Goal: Task Accomplishment & Management: Manage account settings

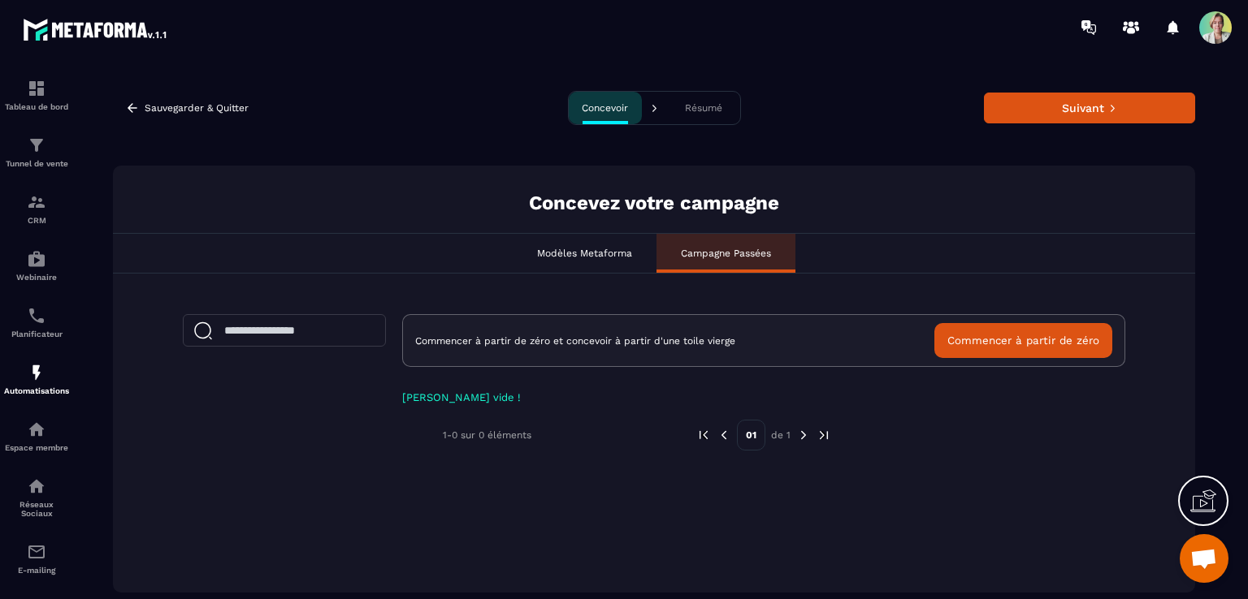
click at [1219, 26] on span at bounding box center [1215, 27] width 32 height 32
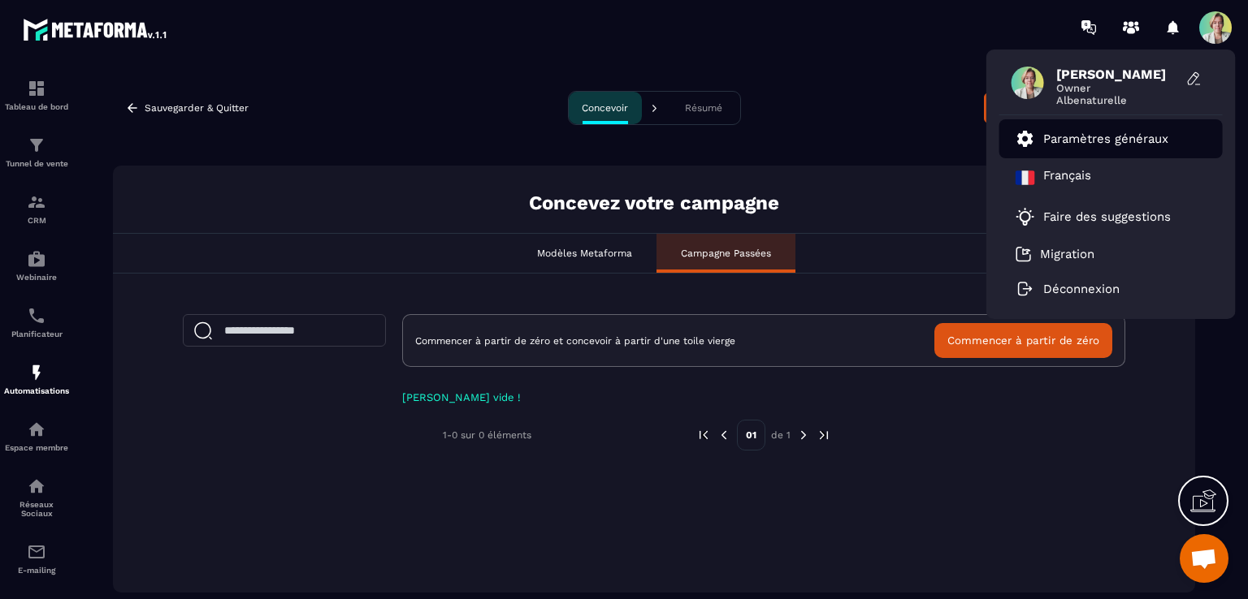
click at [1127, 141] on p "Paramètres généraux" at bounding box center [1105, 139] width 125 height 15
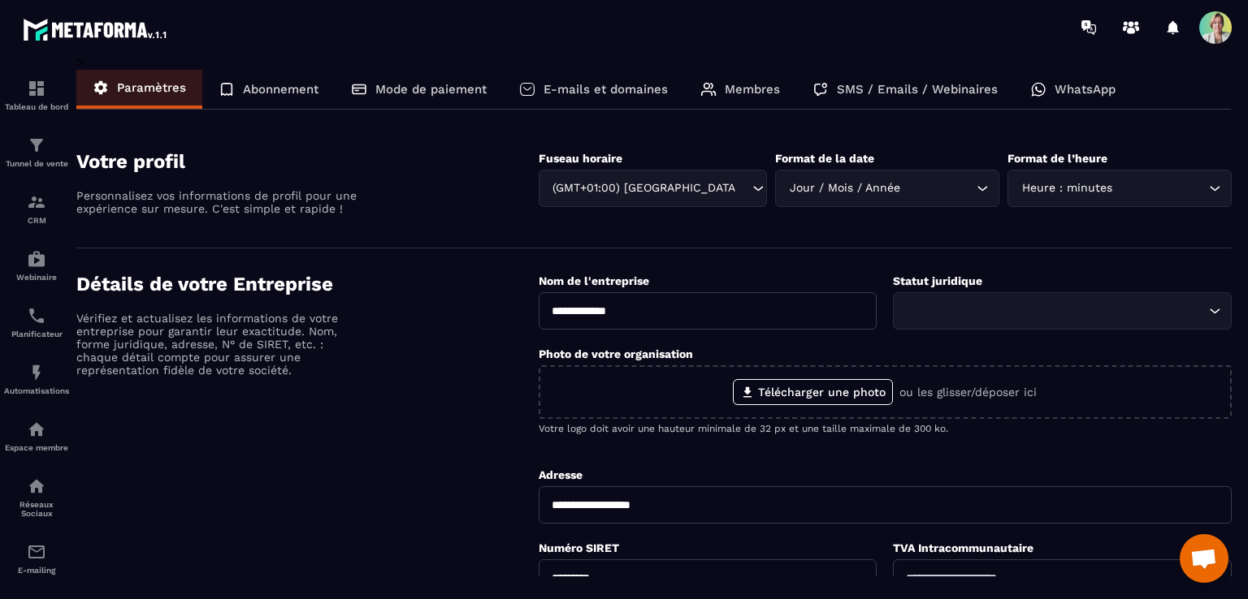
click at [655, 97] on div "E-mails et domaines" at bounding box center [593, 89] width 181 height 39
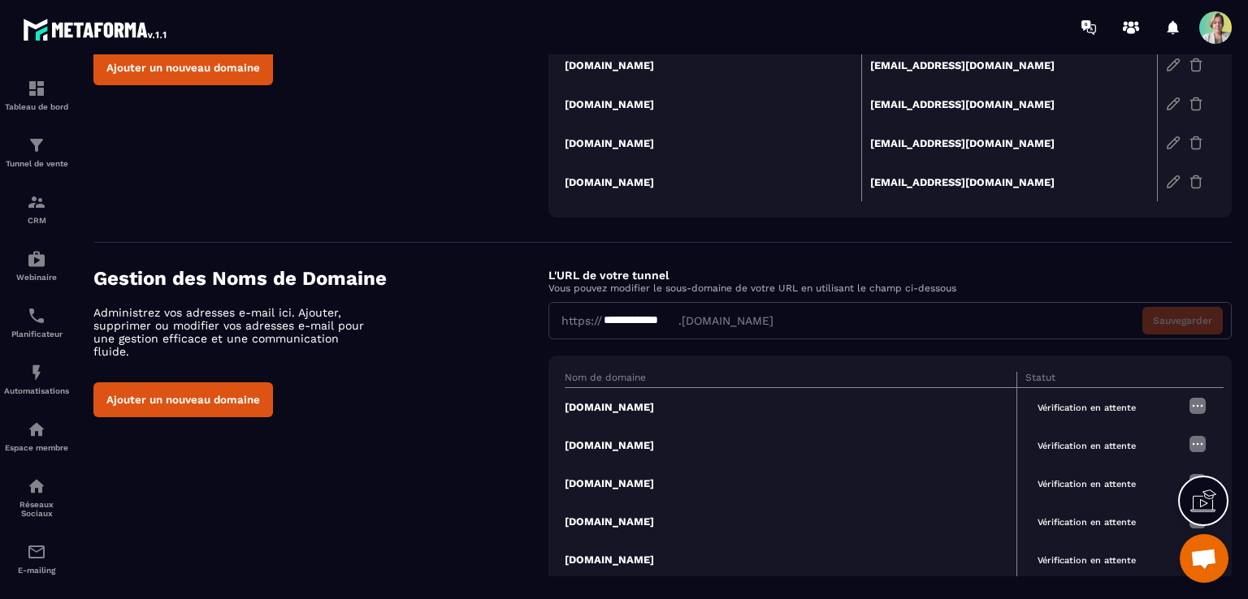
scroll to position [244, 0]
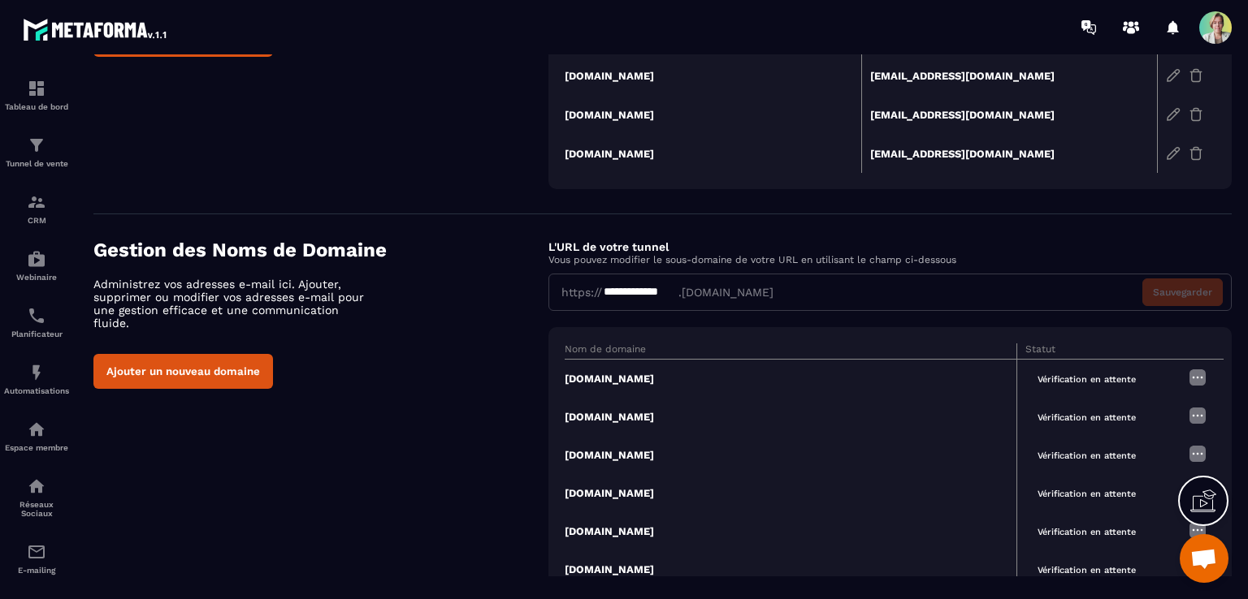
click at [639, 490] on td "[DOMAIN_NAME]" at bounding box center [791, 493] width 452 height 38
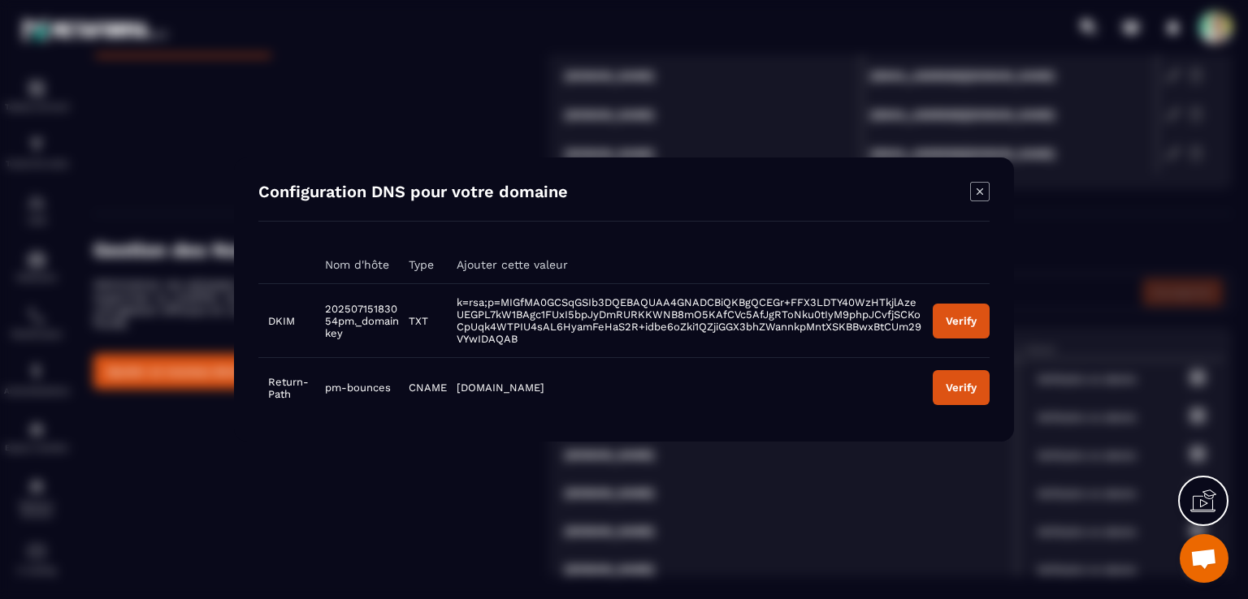
click at [983, 193] on icon "Modal window" at bounding box center [979, 191] width 19 height 19
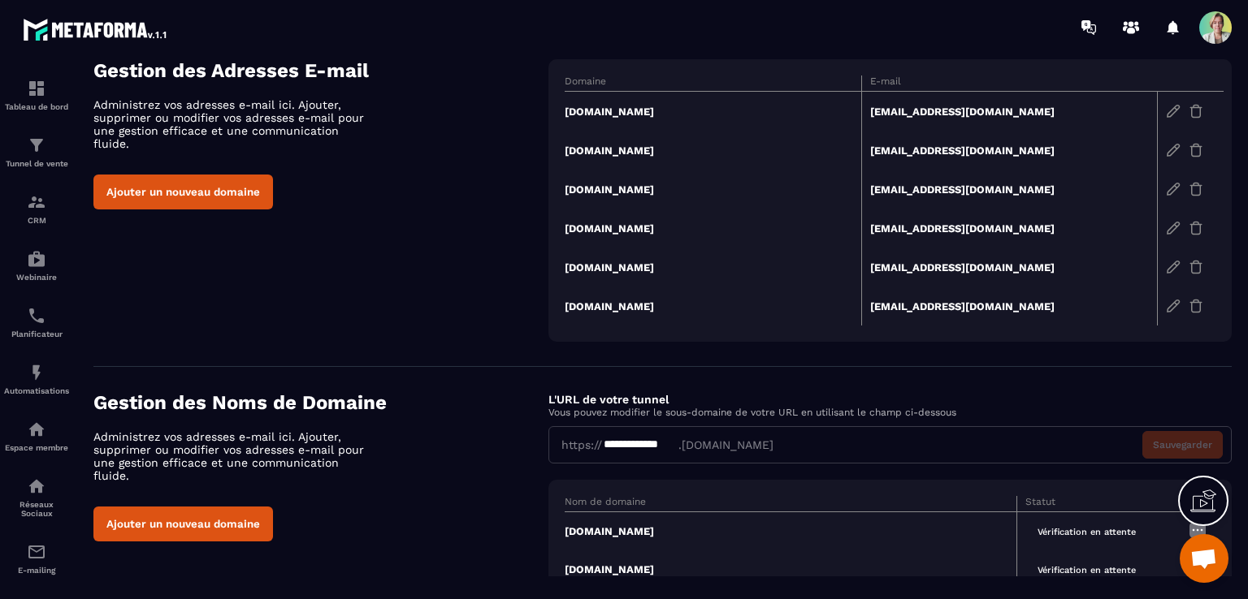
scroll to position [81, 0]
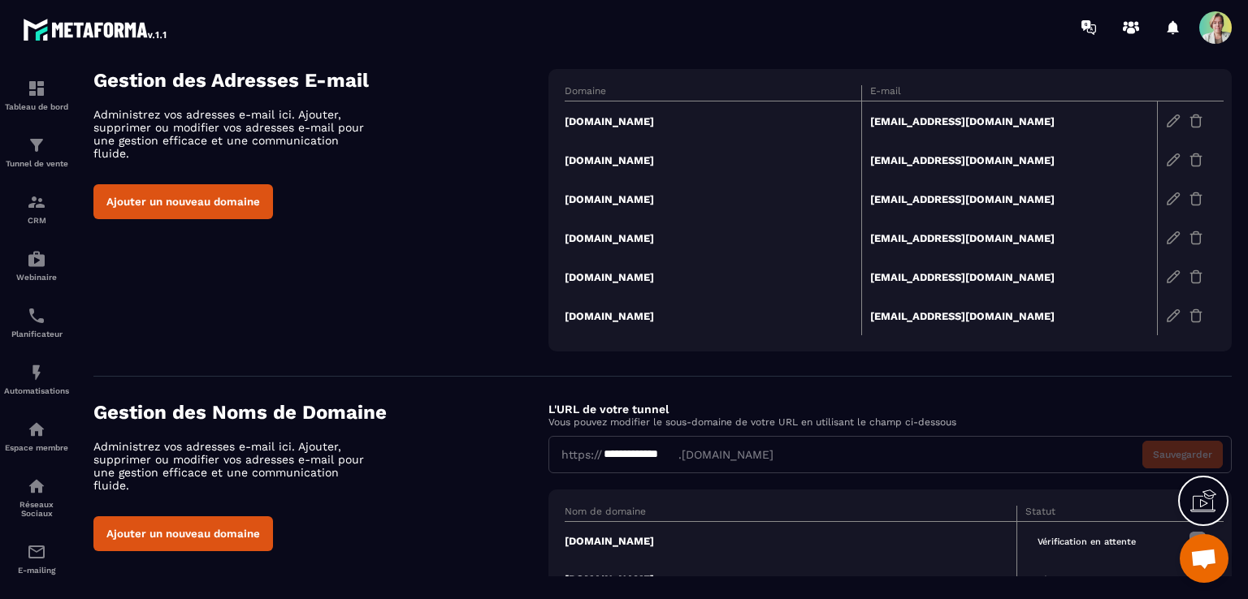
click at [1195, 119] on img at bounding box center [1195, 121] width 15 height 15
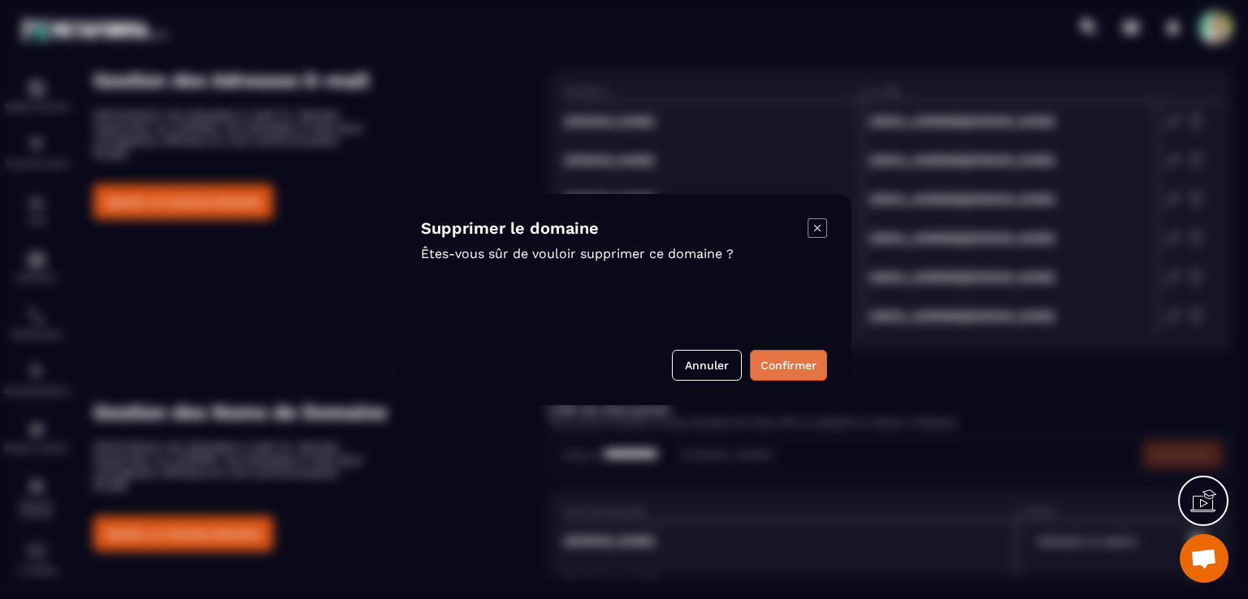
click at [793, 361] on button "Confirmer" at bounding box center [788, 365] width 77 height 31
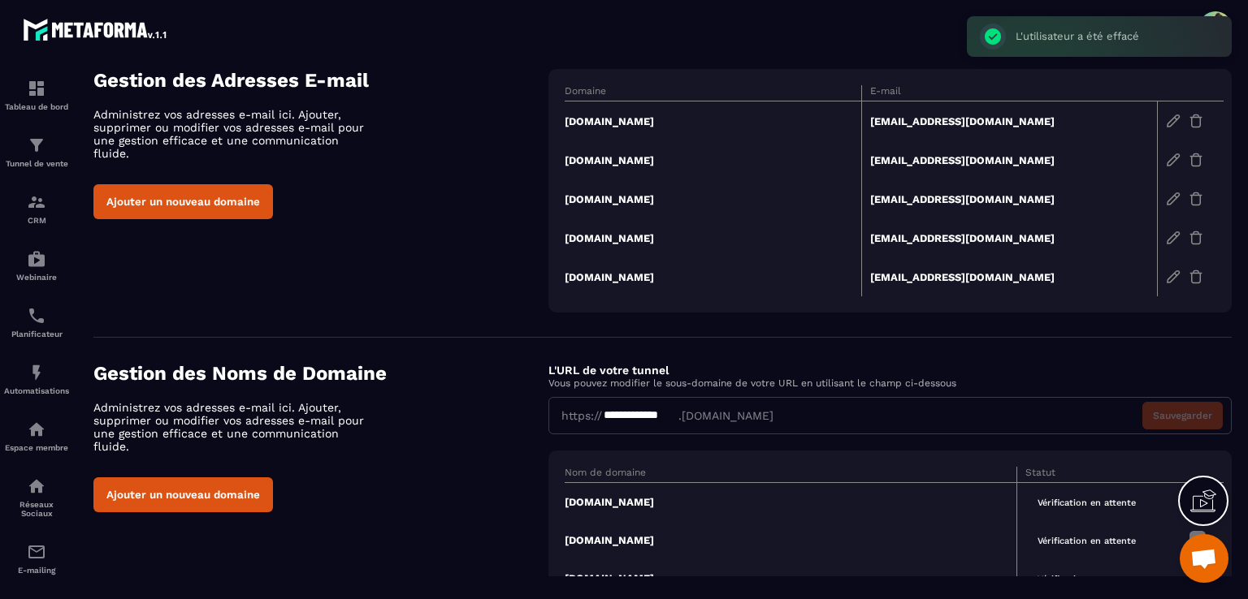
click at [1195, 128] on td at bounding box center [1190, 122] width 66 height 40
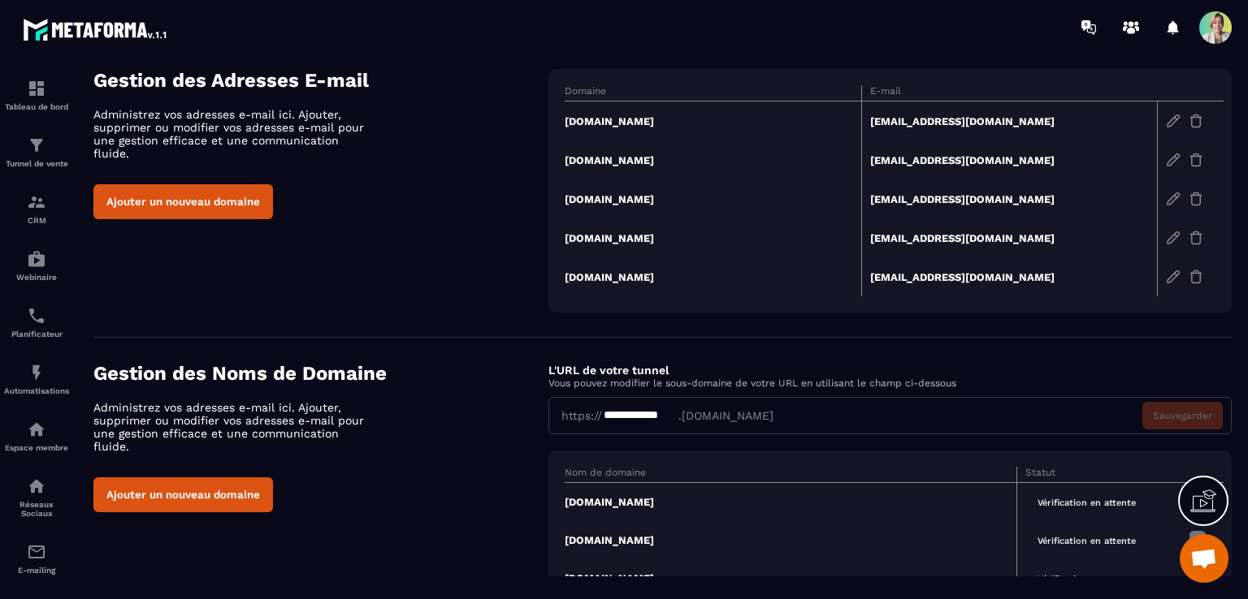
click at [1194, 123] on img at bounding box center [1195, 121] width 15 height 15
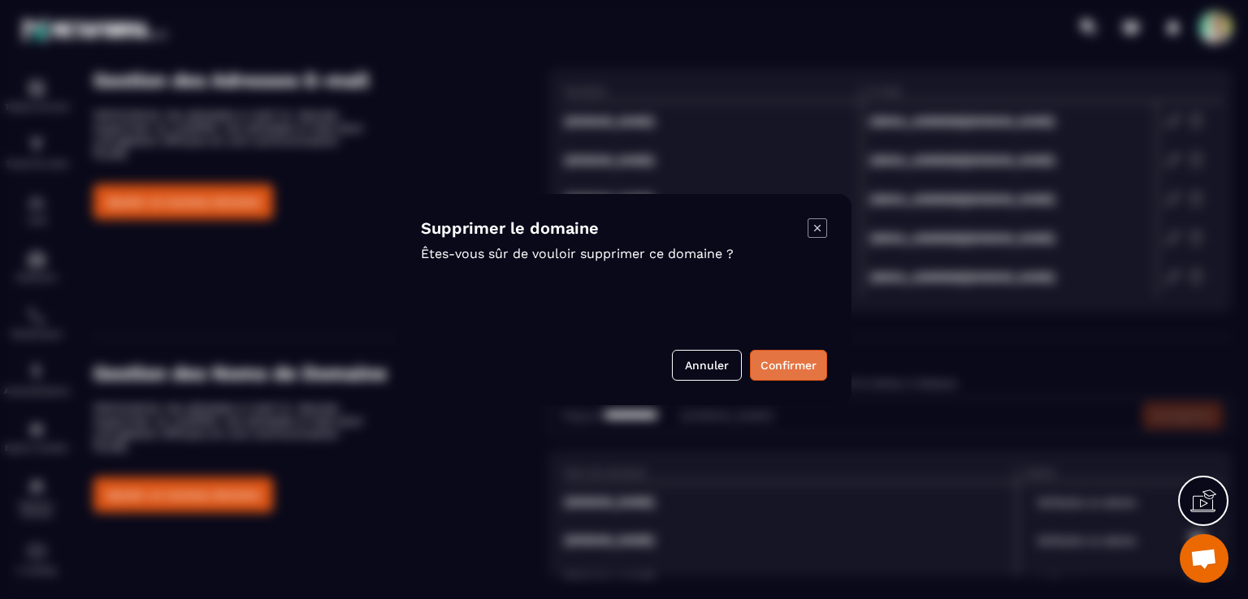
click at [810, 359] on button "Confirmer" at bounding box center [788, 365] width 77 height 31
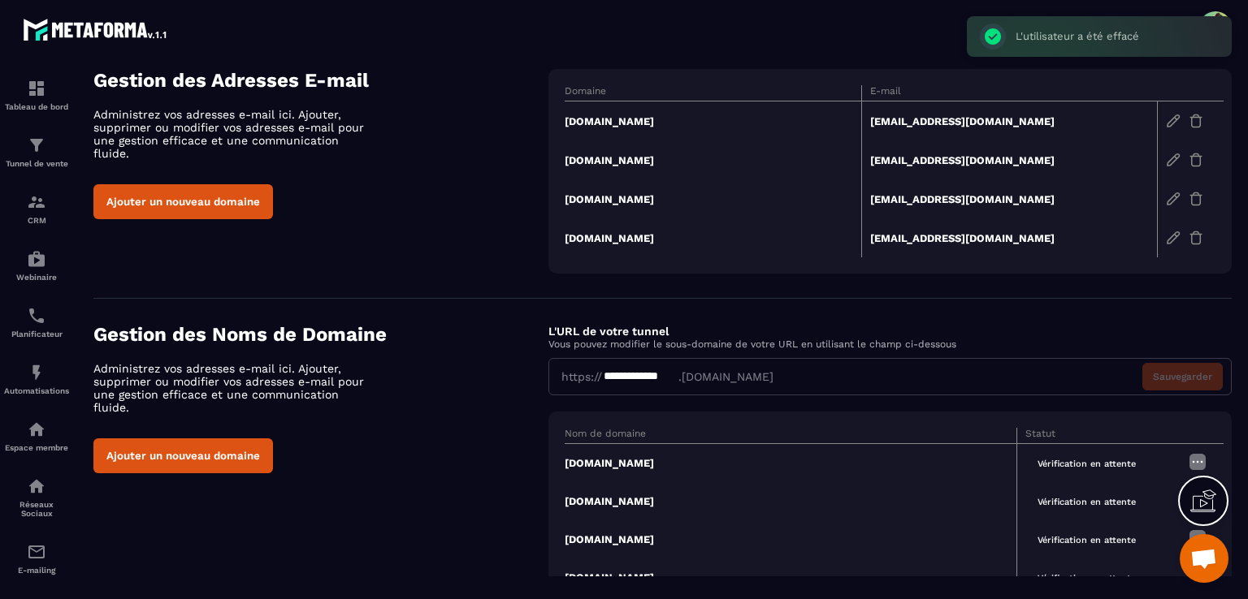
click at [1196, 118] on img at bounding box center [1195, 121] width 15 height 15
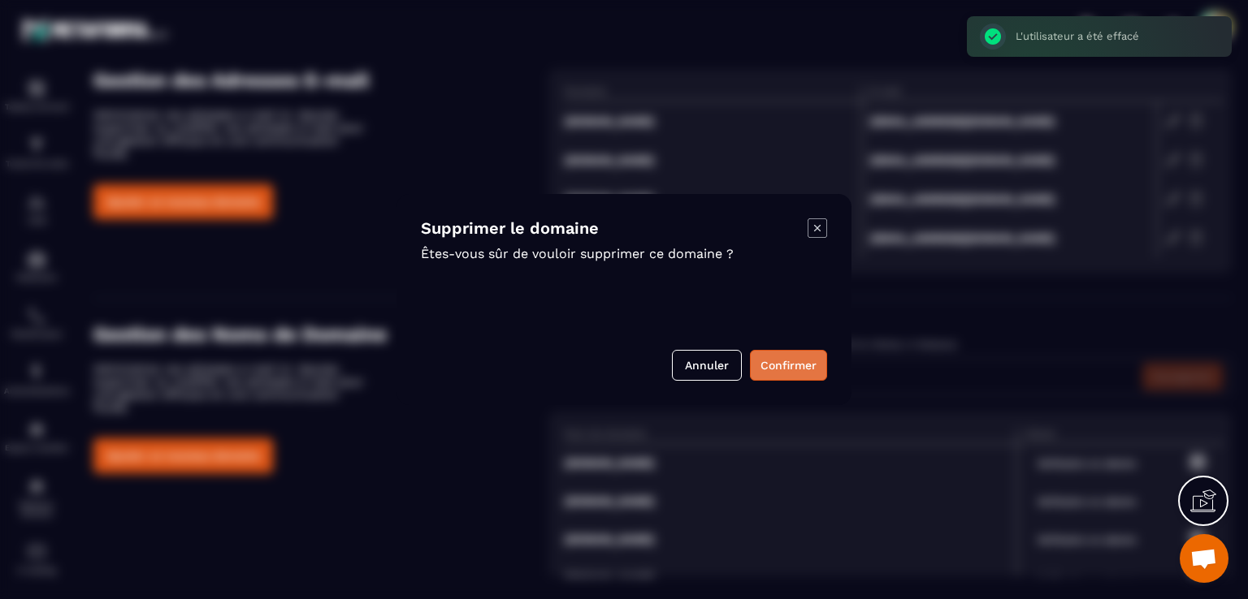
click at [772, 370] on button "Confirmer" at bounding box center [788, 365] width 77 height 31
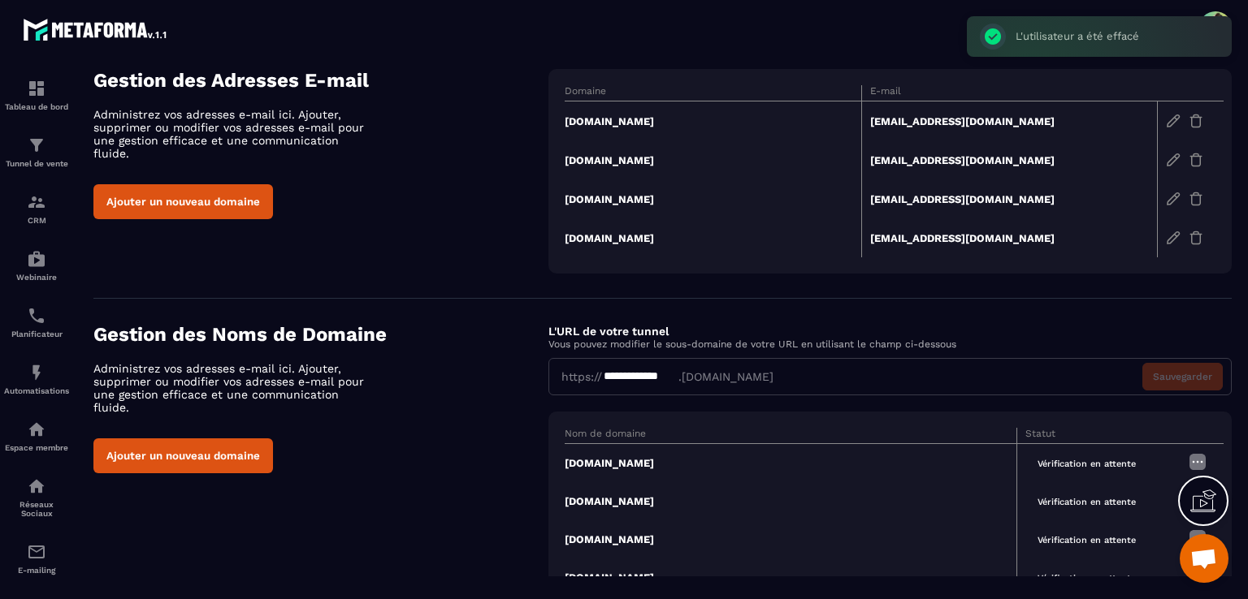
scroll to position [66, 0]
